Goal: Task Accomplishment & Management: Use online tool/utility

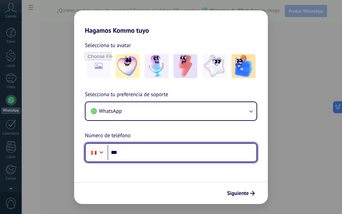
click at [137, 151] on input "***" at bounding box center [181, 152] width 149 height 15
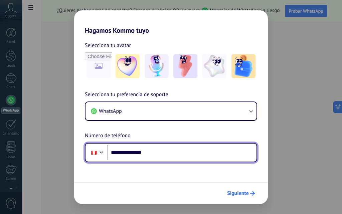
type input "**********"
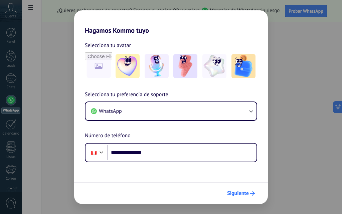
click at [233, 191] on span "Siguiente" at bounding box center [238, 193] width 22 height 5
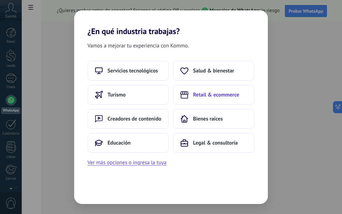
click at [204, 95] on span "Retail & ecommerce" at bounding box center [216, 94] width 46 height 7
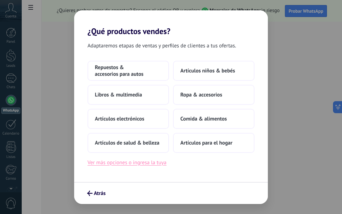
click at [113, 164] on button "Ver más opciones o ingresa la tuya" at bounding box center [126, 162] width 79 height 9
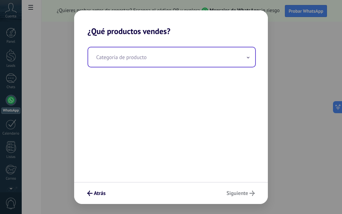
click at [131, 59] on input "text" at bounding box center [171, 56] width 167 height 19
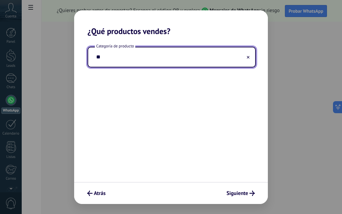
type input "*"
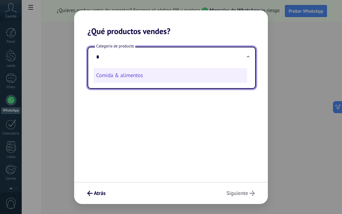
click at [105, 73] on li "Comida & alimentos" at bounding box center [169, 75] width 153 height 15
type input "**********"
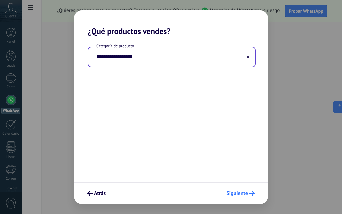
click at [242, 194] on span "Siguiente" at bounding box center [237, 193] width 22 height 5
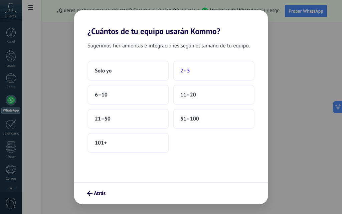
click at [186, 71] on span "2–5" at bounding box center [185, 70] width 10 height 7
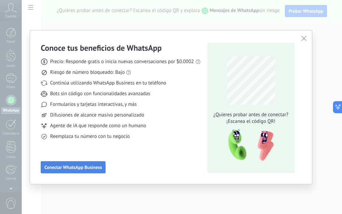
click at [68, 167] on span "Conectar WhatsApp Business" at bounding box center [72, 167] width 57 height 5
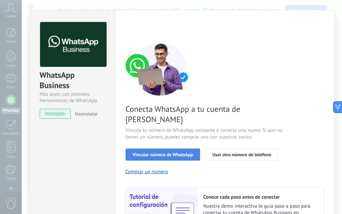
click at [161, 152] on span "Vincular número de WhatsApp" at bounding box center [162, 154] width 60 height 5
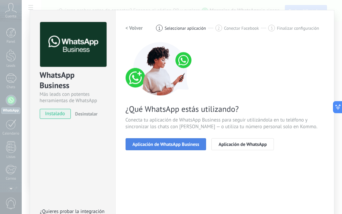
click at [165, 145] on span "Aplicación de WhatsApp Business" at bounding box center [165, 144] width 67 height 5
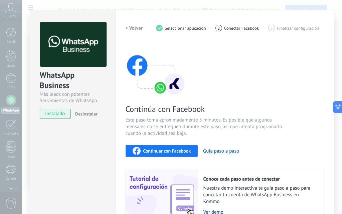
click at [58, 114] on span "instalado" at bounding box center [55, 114] width 30 height 10
click at [52, 112] on span "instalado" at bounding box center [55, 114] width 30 height 10
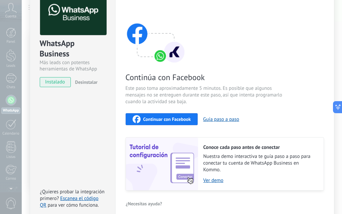
scroll to position [63, 0]
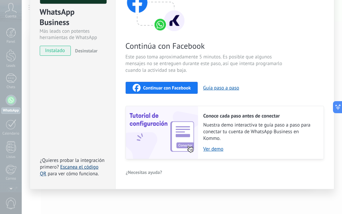
click at [81, 167] on link "Escanea el código QR" at bounding box center [69, 170] width 58 height 13
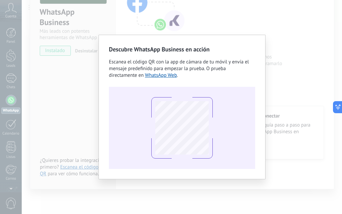
click at [303, 117] on div "Descubre WhatsApp Business en acción Escanea el código QR con la app [PERSON_NA…" at bounding box center [182, 107] width 320 height 214
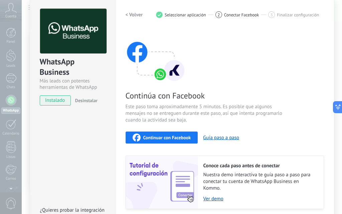
scroll to position [0, 0]
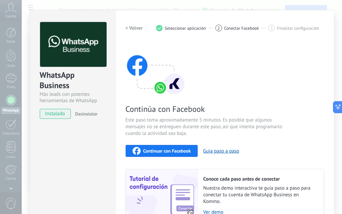
click at [57, 117] on span "instalado" at bounding box center [55, 114] width 30 height 10
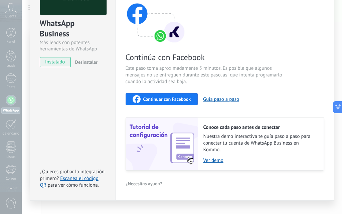
scroll to position [63, 0]
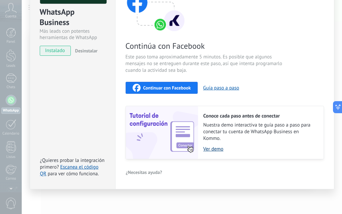
click at [212, 150] on link "Ver demo" at bounding box center [259, 149] width 113 height 6
click at [167, 86] on span "Continuar con Facebook" at bounding box center [167, 87] width 48 height 5
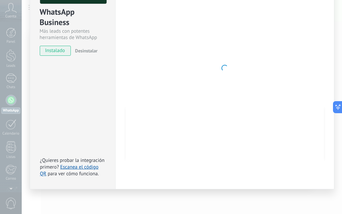
click at [92, 113] on div "WhatsApp Business Más leads con potentes herramientas de WhatsApp instalado Des…" at bounding box center [72, 68] width 85 height 242
